Goal: Task Accomplishment & Management: Use online tool/utility

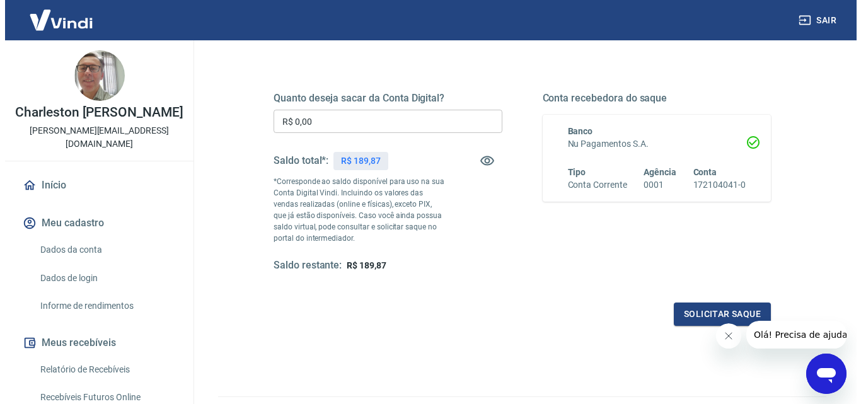
scroll to position [189, 0]
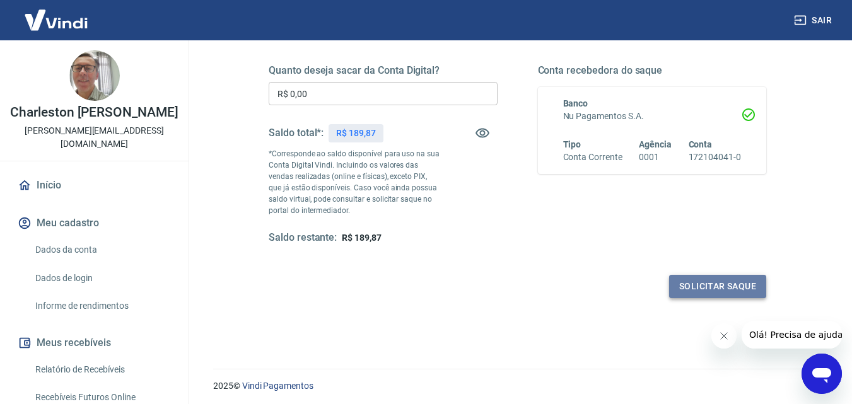
click at [697, 286] on button "Solicitar saque" at bounding box center [717, 286] width 97 height 23
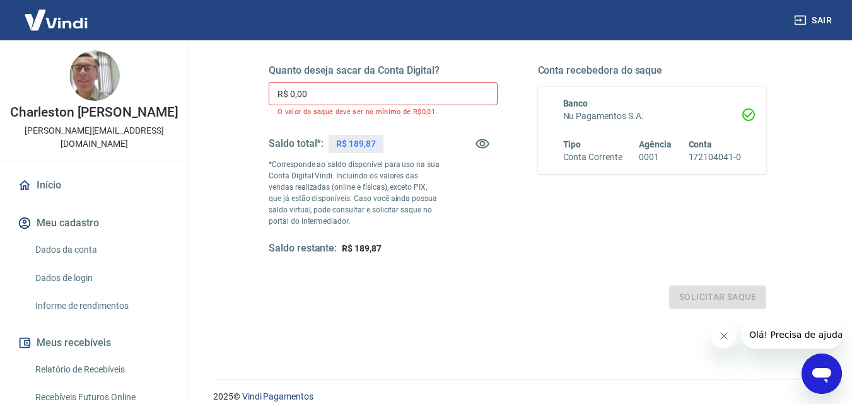
click at [366, 90] on input "R$ 0,00" at bounding box center [383, 93] width 229 height 23
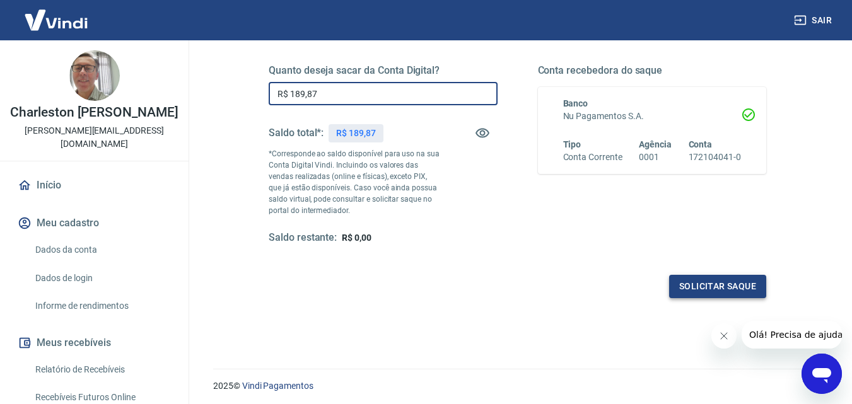
type input "R$ 189,87"
click at [732, 282] on button "Solicitar saque" at bounding box center [717, 286] width 97 height 23
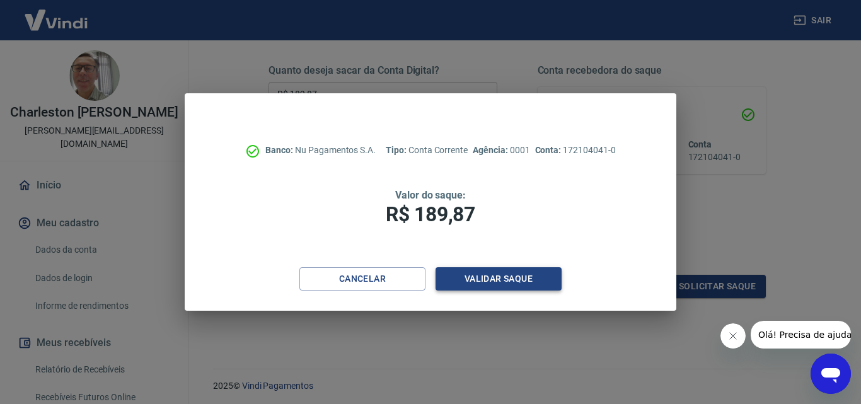
click at [509, 279] on button "Validar saque" at bounding box center [499, 278] width 126 height 23
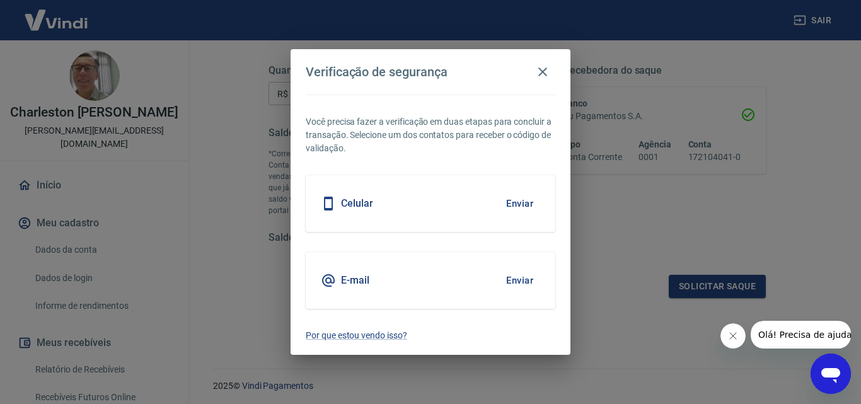
click at [518, 202] on button "Enviar" at bounding box center [519, 203] width 41 height 26
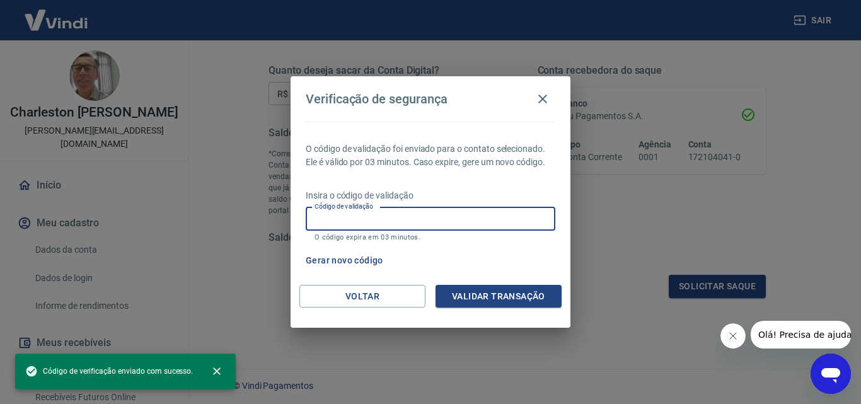
click at [456, 216] on input "Código de validação" at bounding box center [431, 218] width 250 height 23
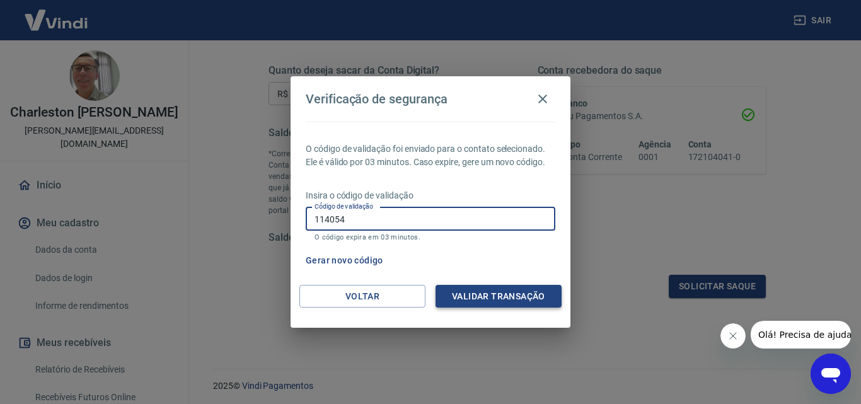
type input "114054"
click at [463, 294] on button "Validar transação" at bounding box center [499, 296] width 126 height 23
